Goal: Information Seeking & Learning: Learn about a topic

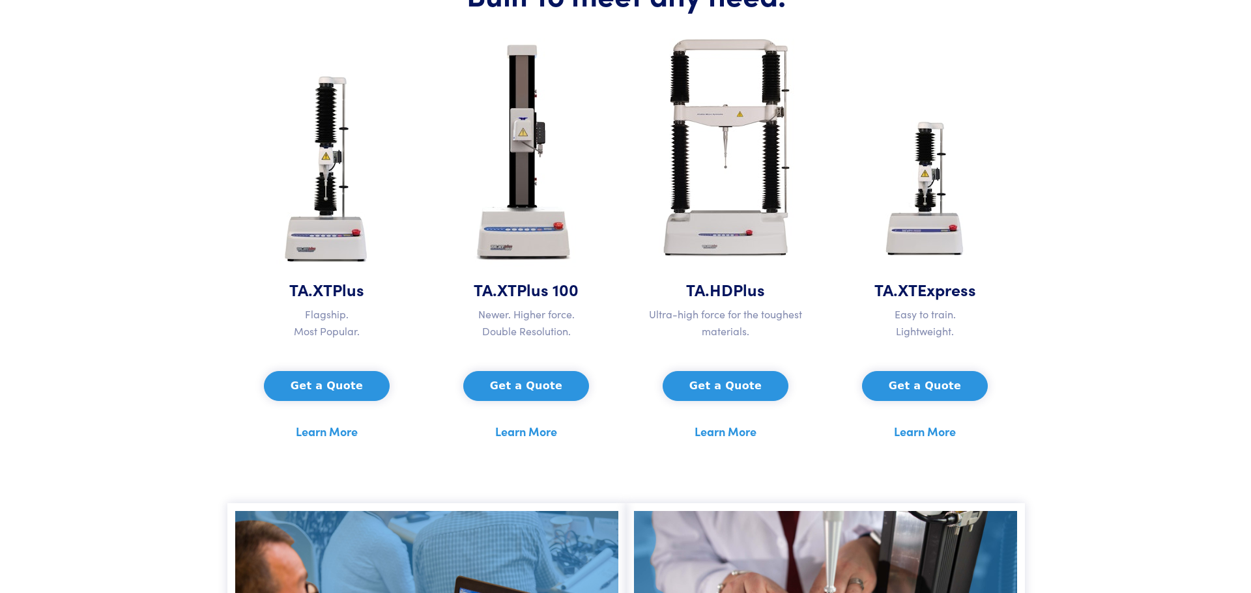
scroll to position [717, 0]
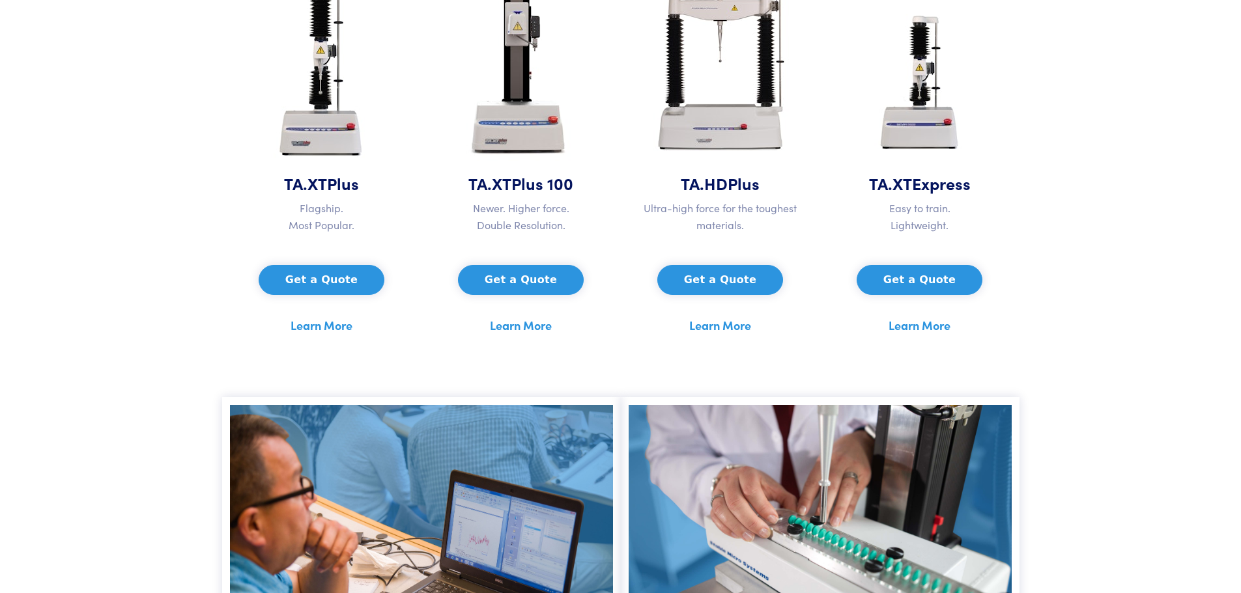
click at [319, 281] on button "Get a Quote" at bounding box center [322, 280] width 126 height 30
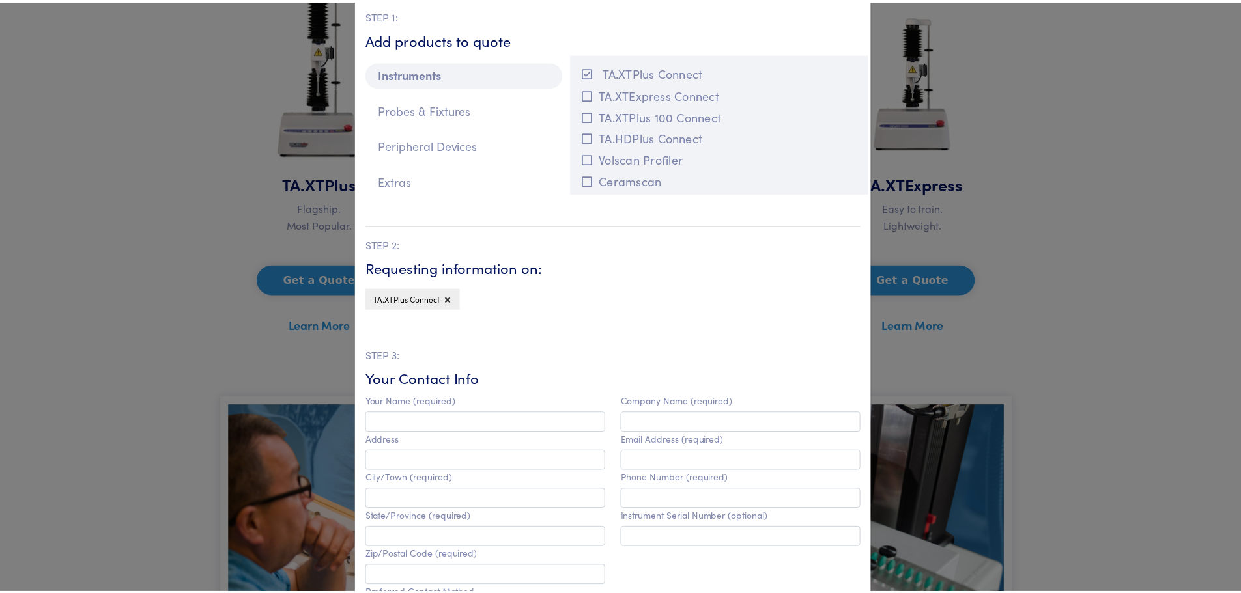
scroll to position [195, 0]
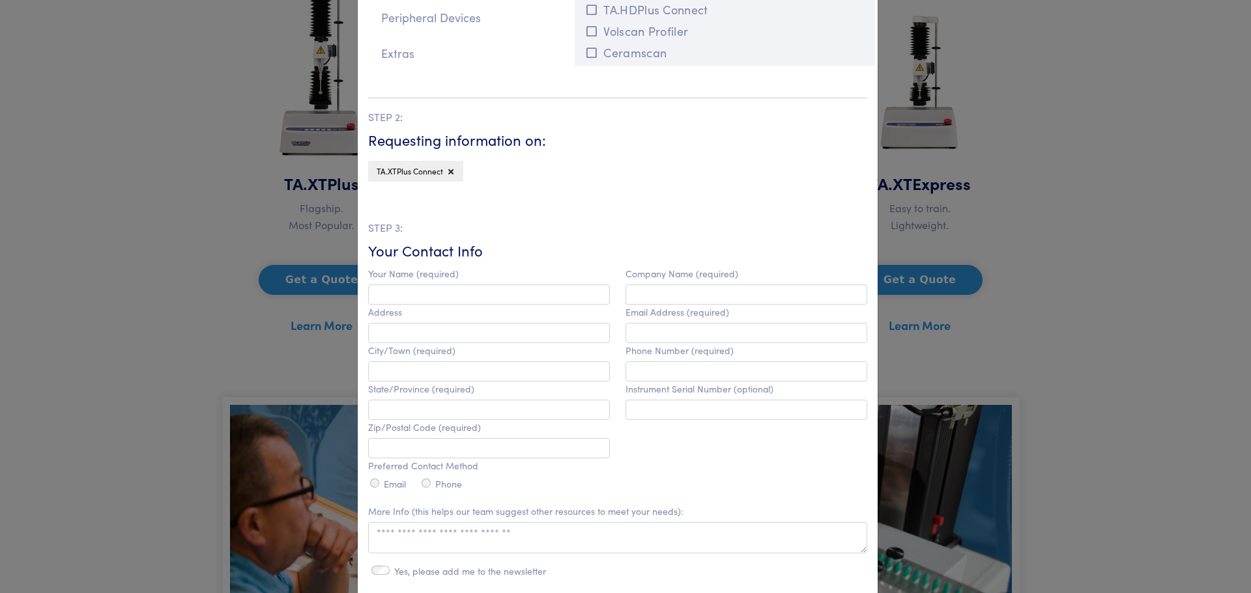
click at [1076, 348] on div "**********" at bounding box center [625, 296] width 1251 height 593
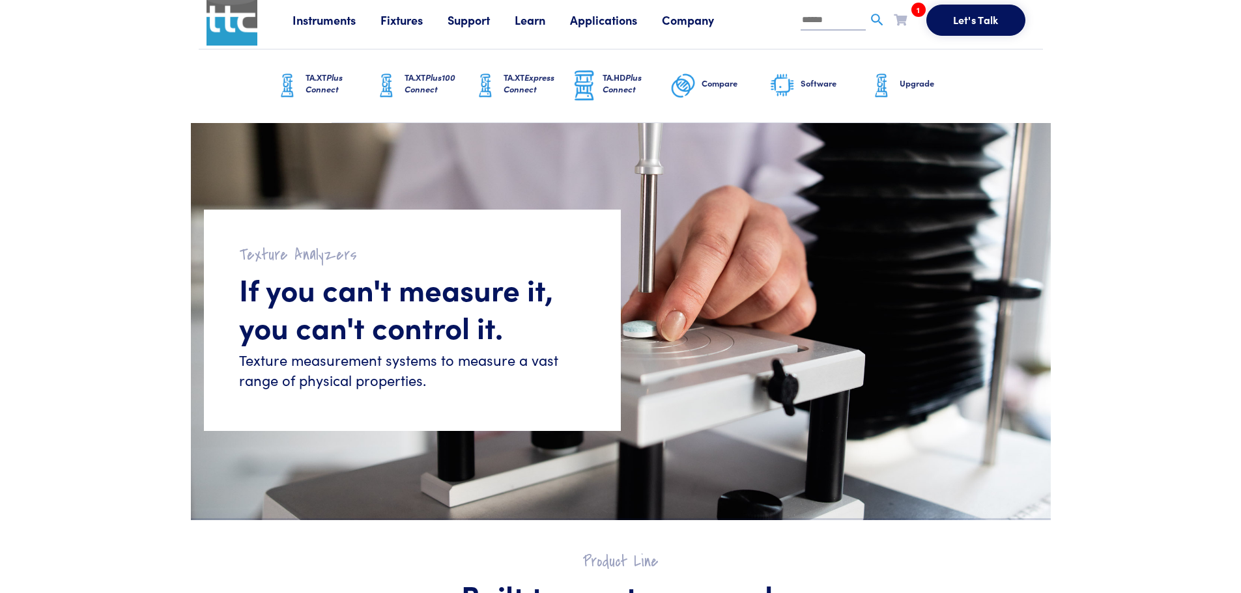
scroll to position [0, 0]
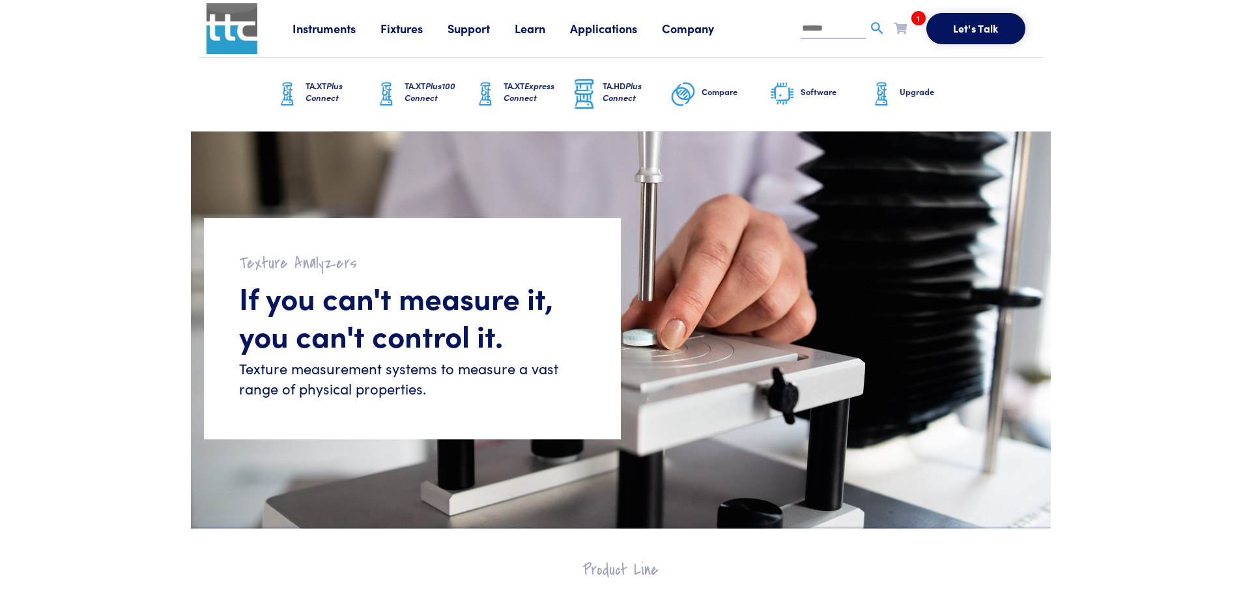
click at [321, 25] on link "Instruments" at bounding box center [337, 28] width 88 height 16
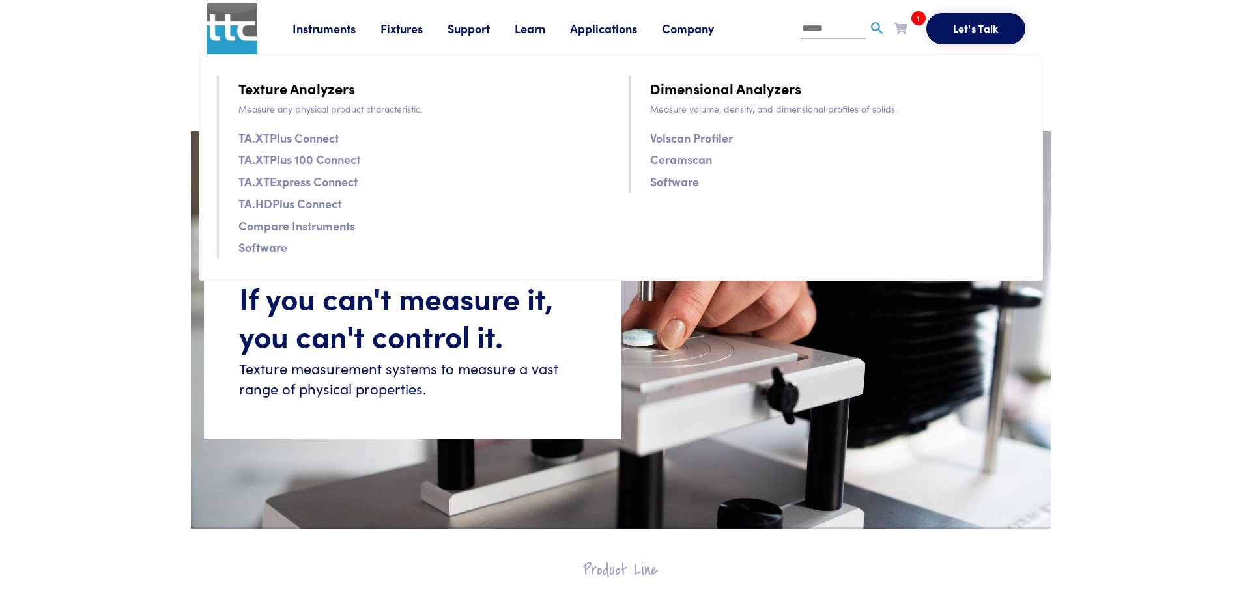
click at [303, 139] on link "TA.XTPlus Connect" at bounding box center [288, 137] width 100 height 19
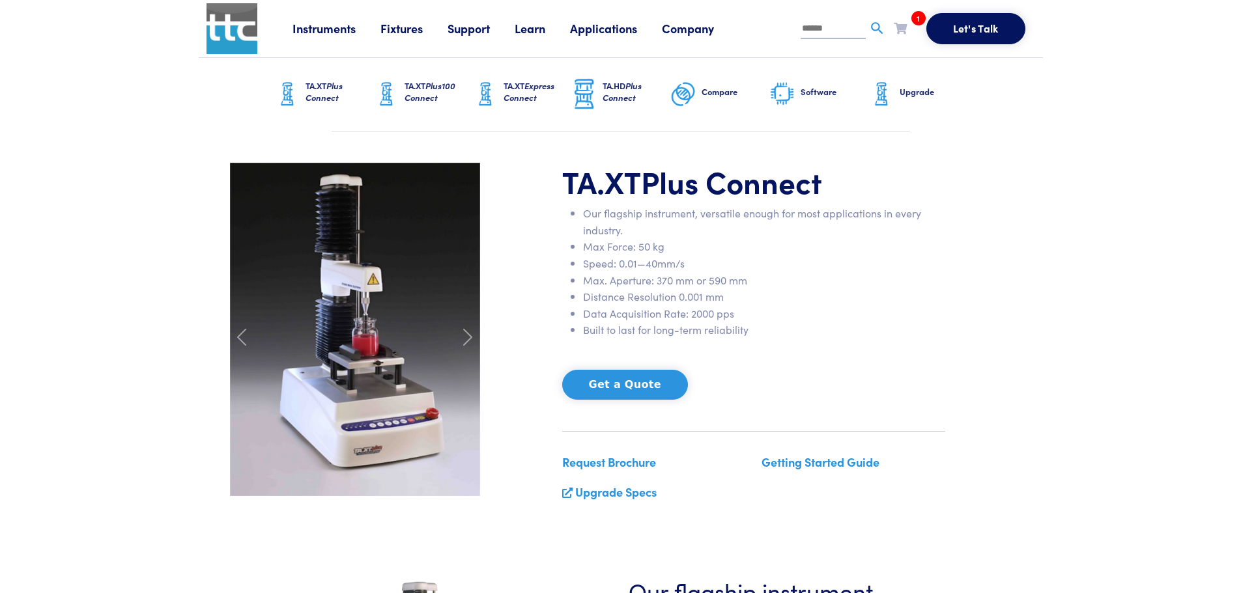
click at [399, 92] on img at bounding box center [386, 94] width 26 height 33
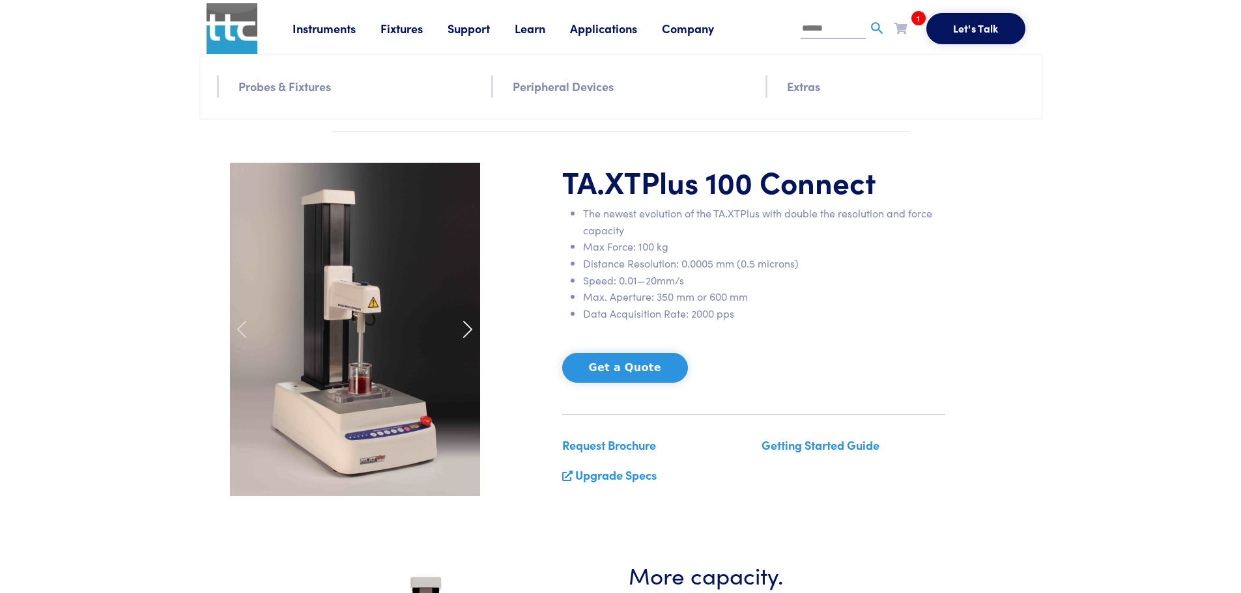
click at [465, 332] on span at bounding box center [467, 329] width 21 height 21
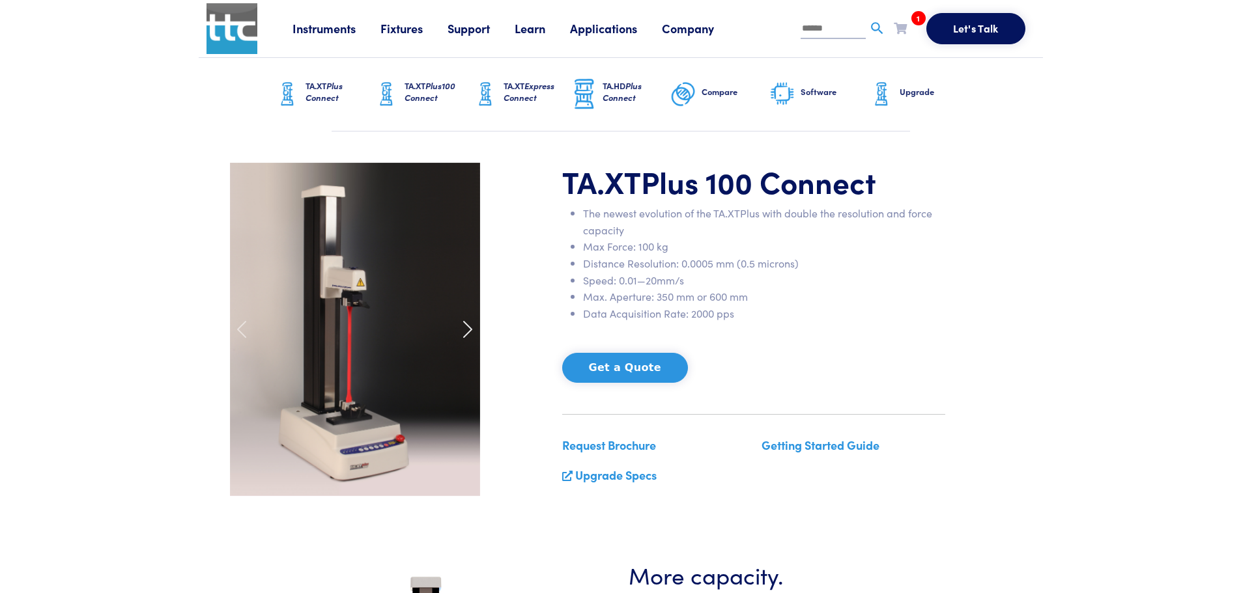
click at [465, 332] on span at bounding box center [467, 329] width 21 height 21
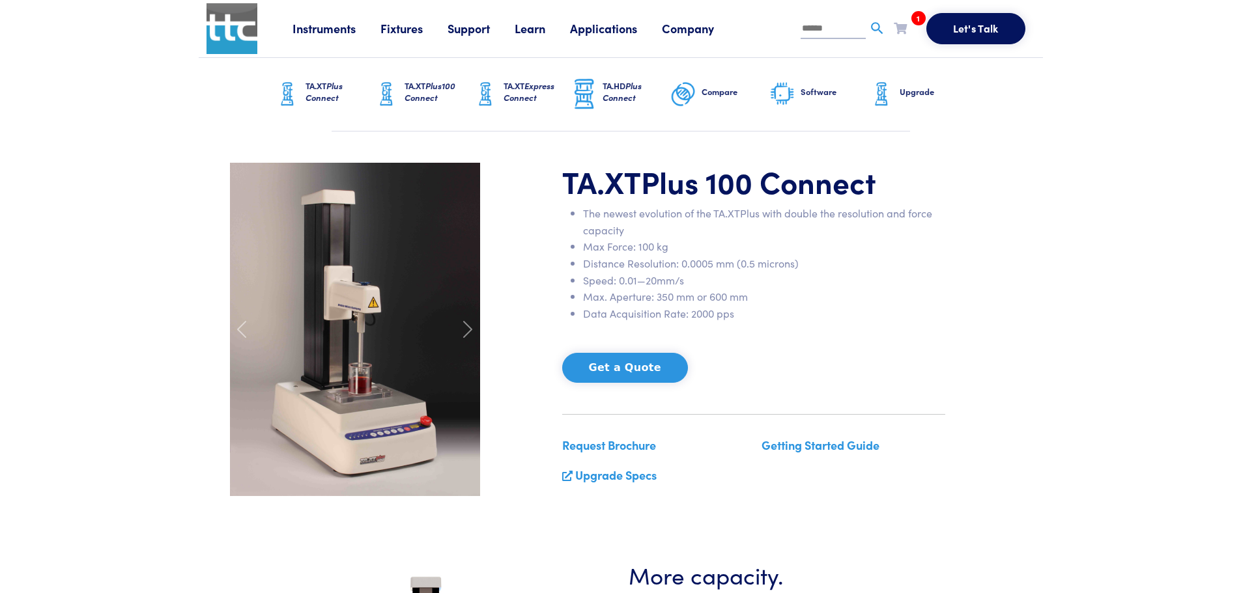
click at [313, 32] on link "Instruments" at bounding box center [337, 28] width 88 height 16
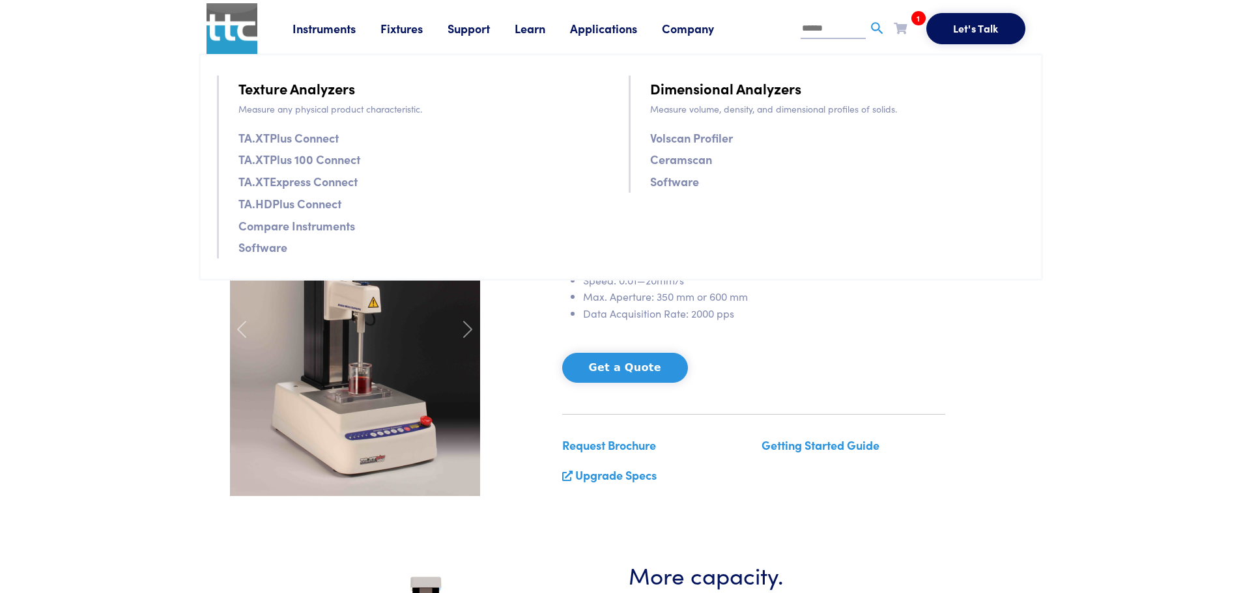
click at [326, 139] on link "TA.XTPlus Connect" at bounding box center [288, 137] width 100 height 19
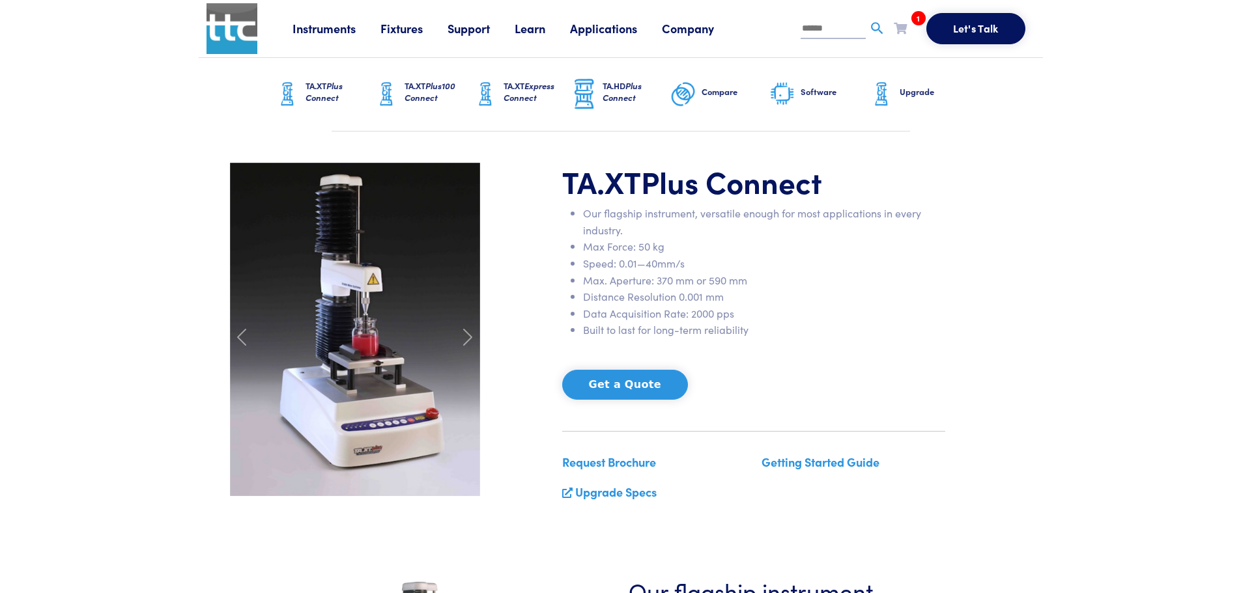
click at [408, 31] on link "Fixtures" at bounding box center [413, 28] width 67 height 16
